Goal: Find specific page/section: Find specific page/section

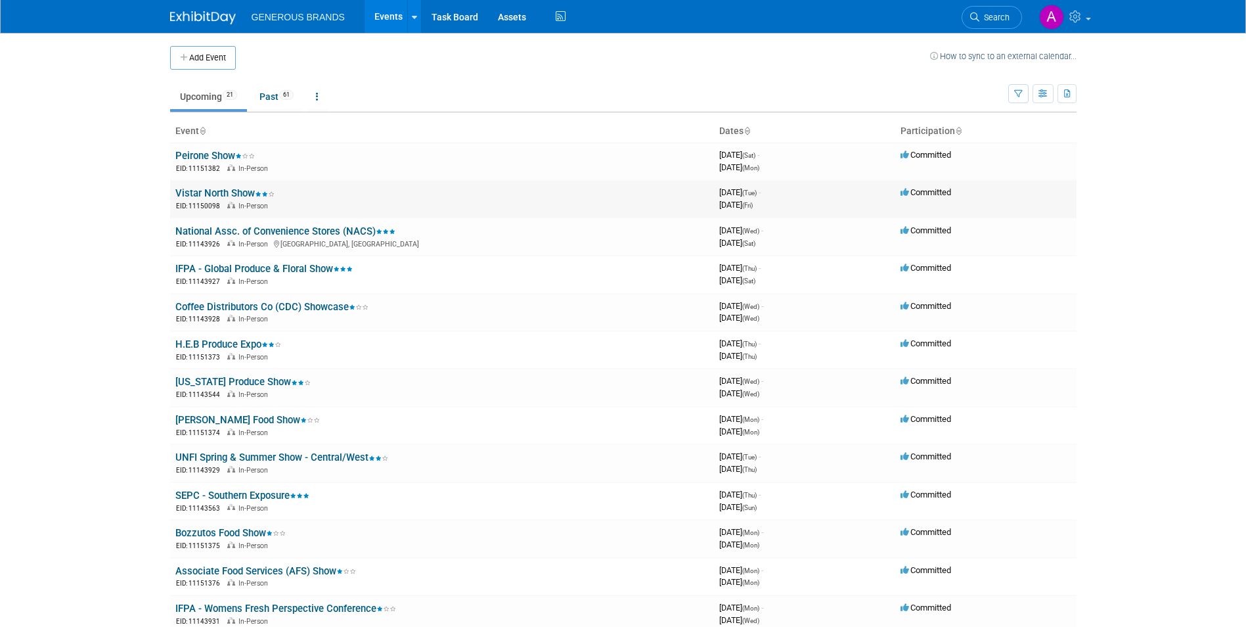
click at [247, 194] on link "Vistar North Show" at bounding box center [224, 193] width 99 height 12
click at [208, 154] on link "Peirone Show" at bounding box center [215, 156] width 80 height 12
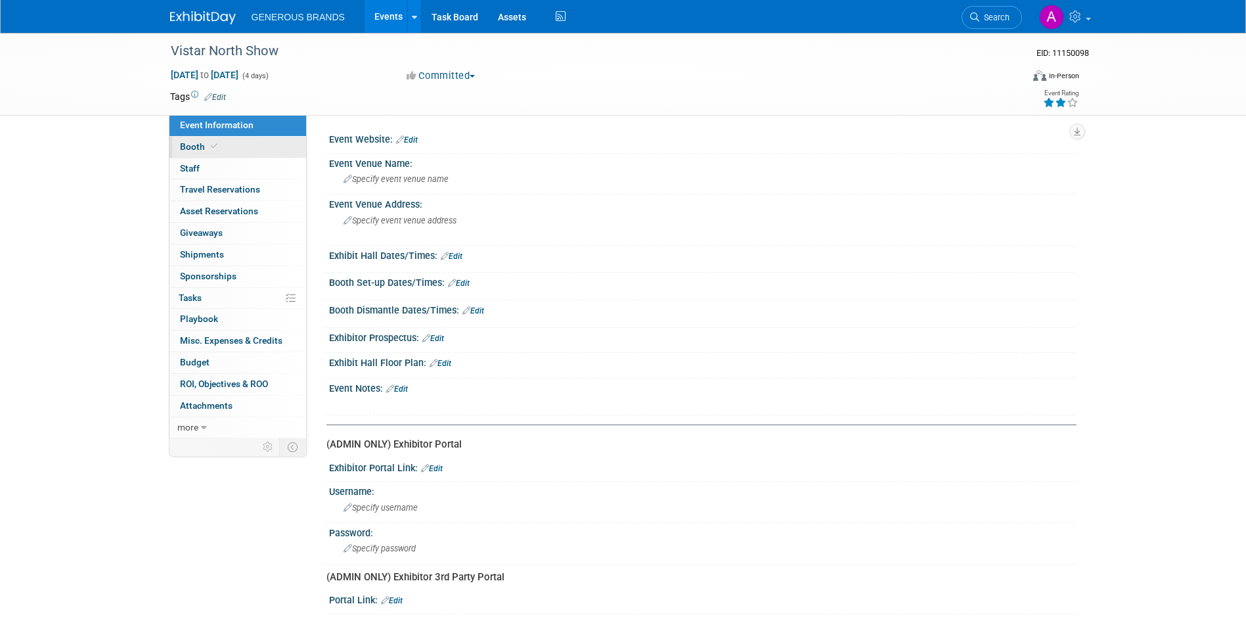
click at [232, 147] on link "Booth" at bounding box center [238, 147] width 137 height 21
click at [234, 149] on link "Booth" at bounding box center [238, 147] width 137 height 21
